Goal: Task Accomplishment & Management: Complete application form

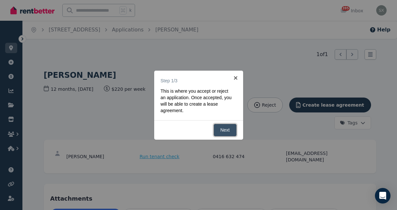
click at [222, 127] on link "Next" at bounding box center [225, 130] width 23 height 13
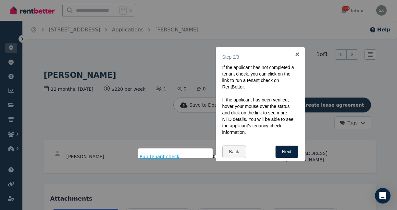
click at [194, 130] on div at bounding box center [198, 105] width 397 height 210
click at [288, 152] on link "Next" at bounding box center [286, 152] width 23 height 13
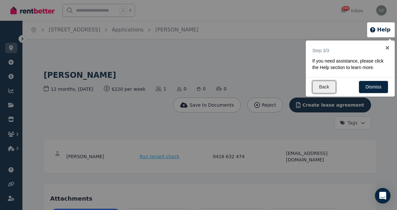
click at [321, 85] on link "Back" at bounding box center [324, 87] width 24 height 13
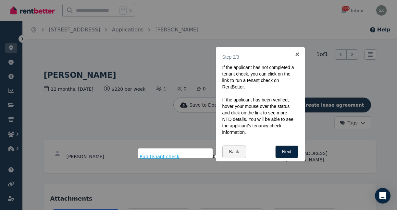
click at [169, 63] on div at bounding box center [198, 105] width 397 height 210
click at [159, 110] on div at bounding box center [198, 105] width 397 height 210
click at [168, 154] on span "Run tenant check" at bounding box center [160, 157] width 40 height 6
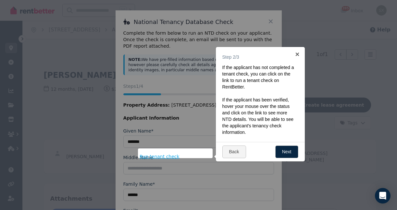
scroll to position [25, 0]
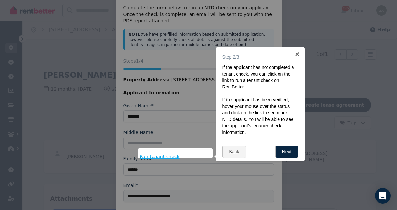
click at [168, 153] on div at bounding box center [175, 154] width 75 height 10
click at [298, 53] on link "×" at bounding box center [297, 54] width 15 height 15
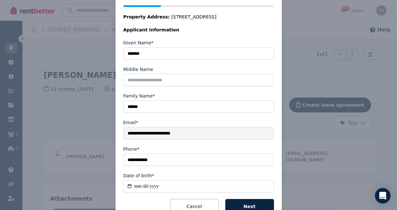
scroll to position [110, 0]
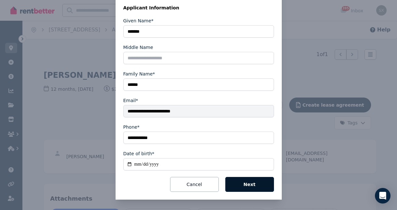
click at [250, 184] on button "Next" at bounding box center [249, 184] width 49 height 15
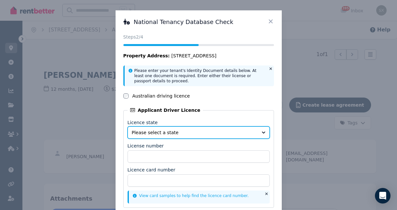
click at [166, 132] on span "Please select a state" at bounding box center [194, 132] width 125 height 6
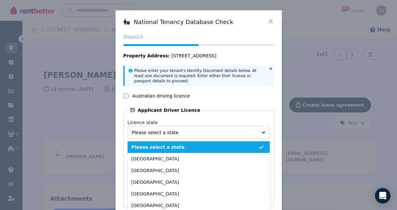
click at [311, 132] on div "National Tenancy Database Check Status Steps 2 /4 Property Address: [STREET_ADD…" at bounding box center [198, 127] width 397 height 254
click at [270, 19] on icon at bounding box center [270, 21] width 6 height 6
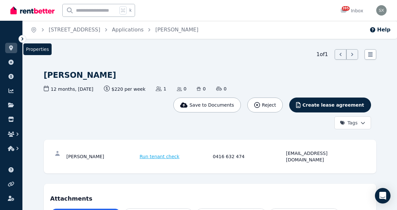
click at [14, 48] on link at bounding box center [11, 48] width 12 height 10
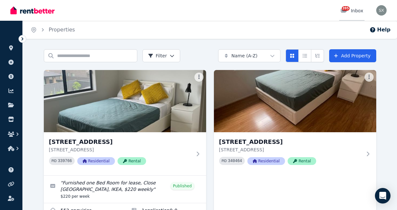
click at [356, 9] on div "395 Inbox" at bounding box center [351, 10] width 23 height 6
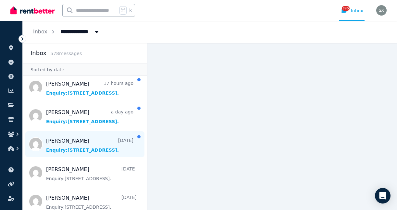
scroll to position [48, 0]
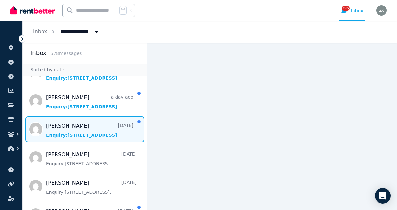
click at [96, 127] on span "Message list" at bounding box center [85, 130] width 124 height 26
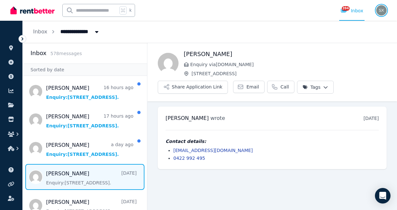
click at [382, 10] on img "button" at bounding box center [381, 10] width 10 height 10
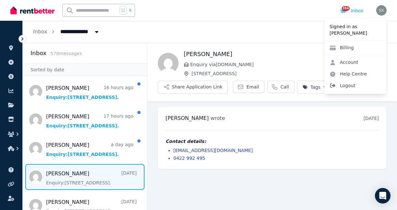
click at [349, 82] on span "Logout" at bounding box center [355, 86] width 62 height 12
